Goal: Find specific page/section: Find specific page/section

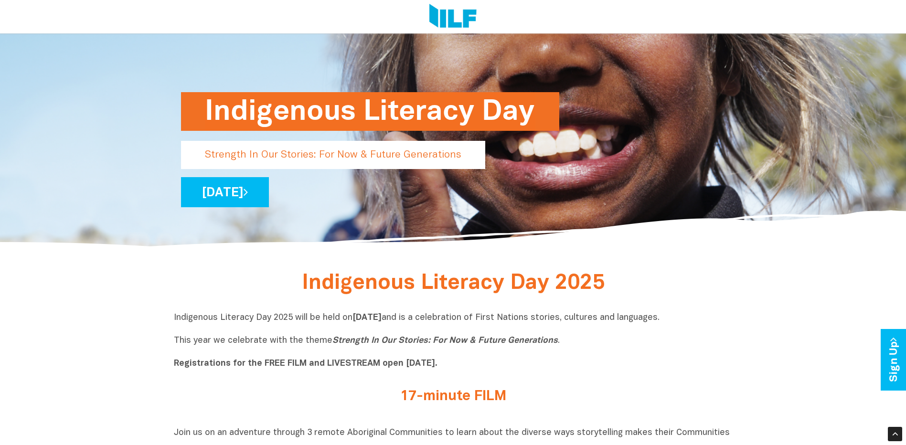
scroll to position [143, 0]
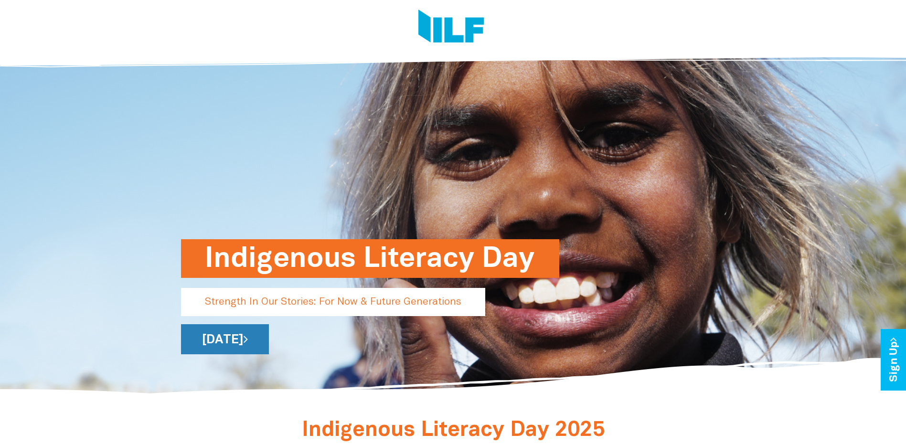
click at [256, 334] on link "[DATE]" at bounding box center [225, 339] width 88 height 30
